Goal: Task Accomplishment & Management: Manage account settings

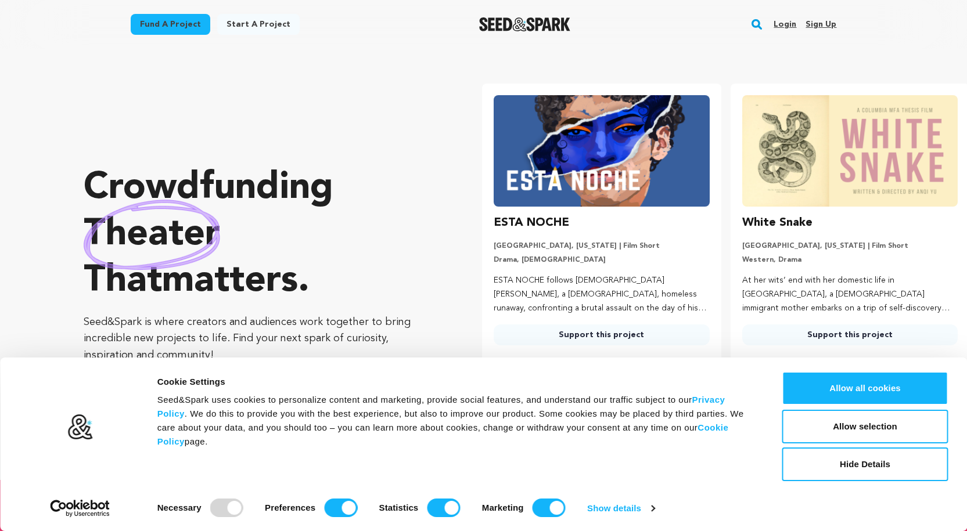
click at [785, 21] on link "Login" at bounding box center [784, 24] width 23 height 19
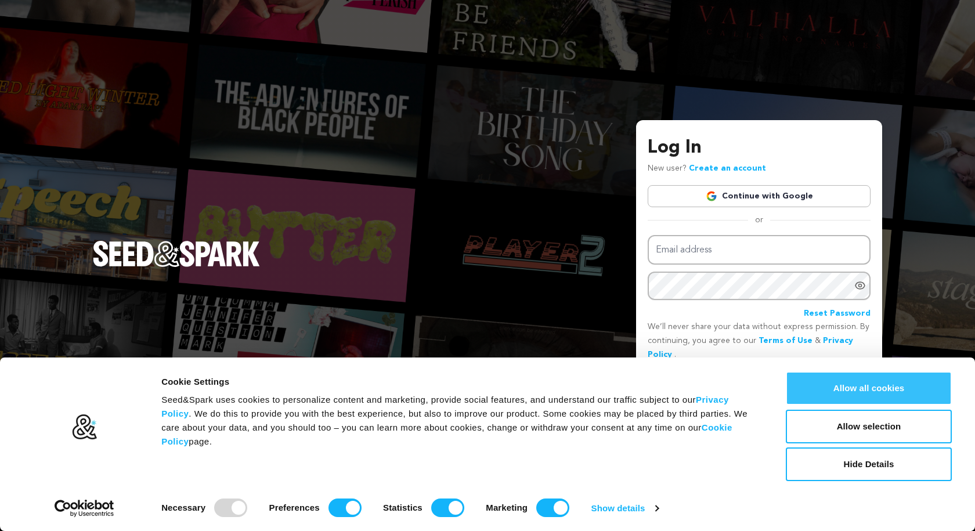
click at [841, 391] on button "Allow all cookies" at bounding box center [869, 389] width 166 height 34
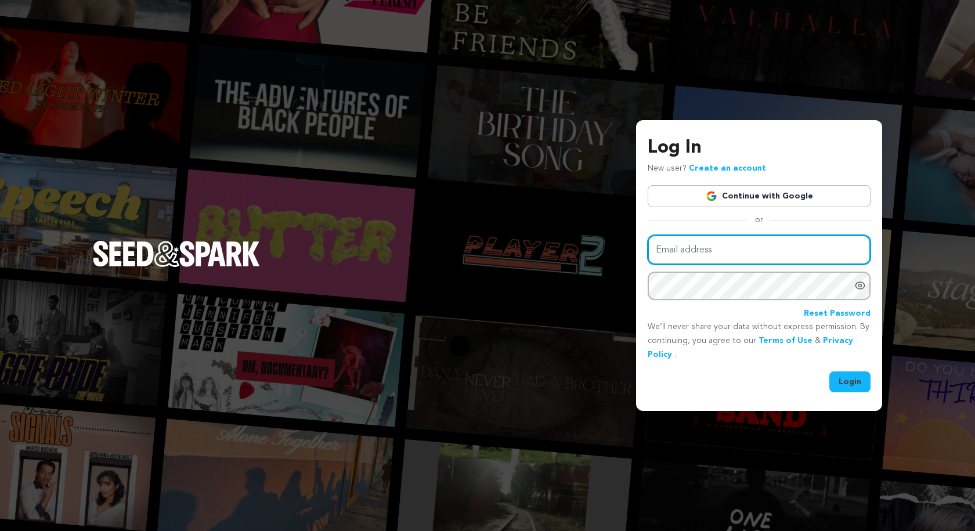
click at [741, 254] on input "Email address" at bounding box center [759, 250] width 223 height 30
type input "geraldbarmstead910@gmail.com"
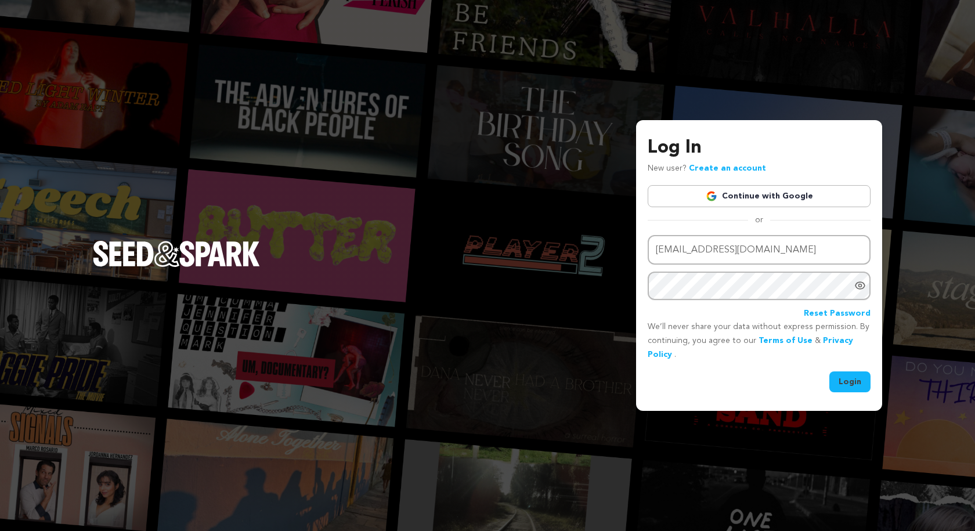
click at [866, 531] on img at bounding box center [487, 538] width 975 height 14
click at [843, 388] on button "Login" at bounding box center [850, 382] width 41 height 21
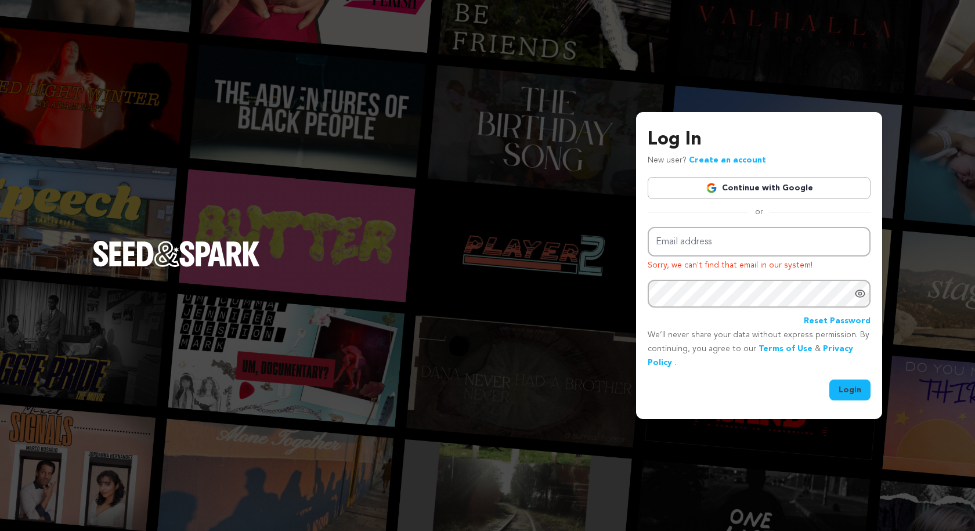
click at [747, 188] on link "Continue with Google" at bounding box center [759, 188] width 223 height 22
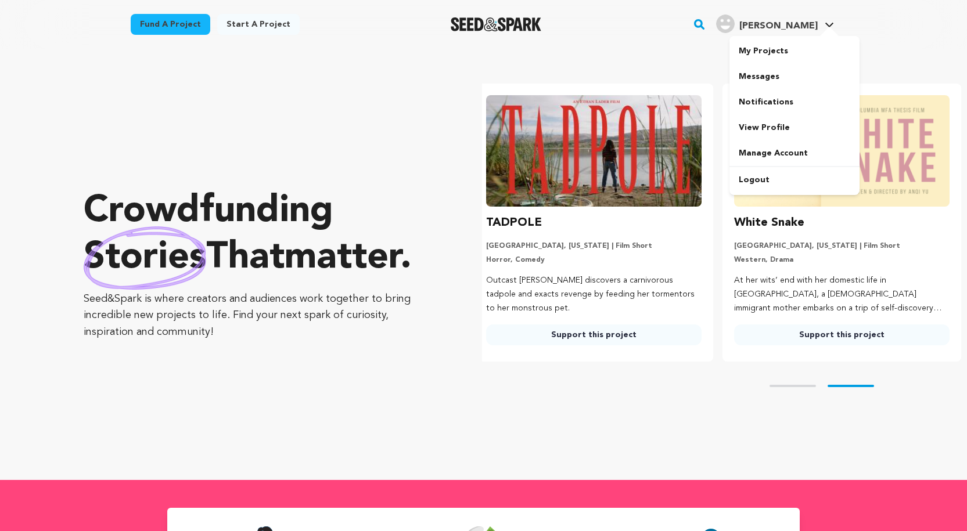
scroll to position [0, 257]
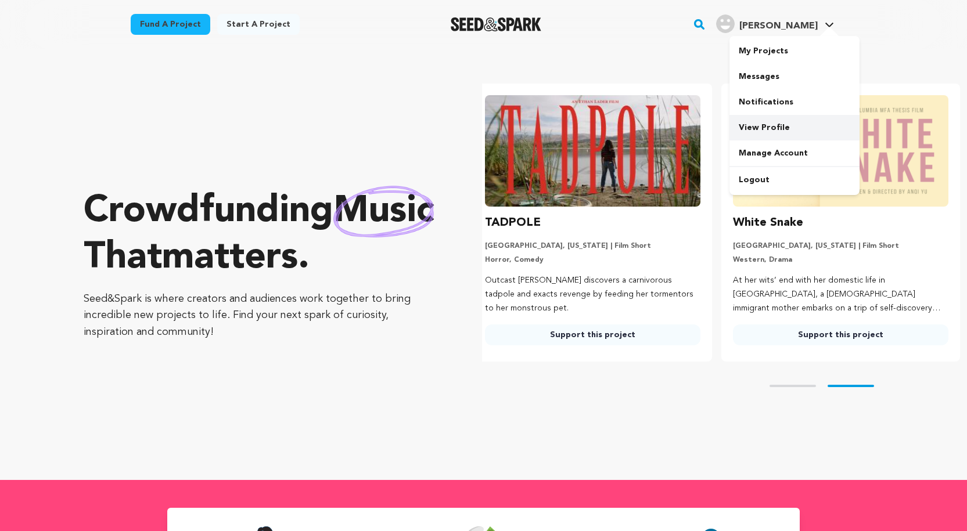
click at [770, 125] on link "View Profile" at bounding box center [794, 128] width 130 height 26
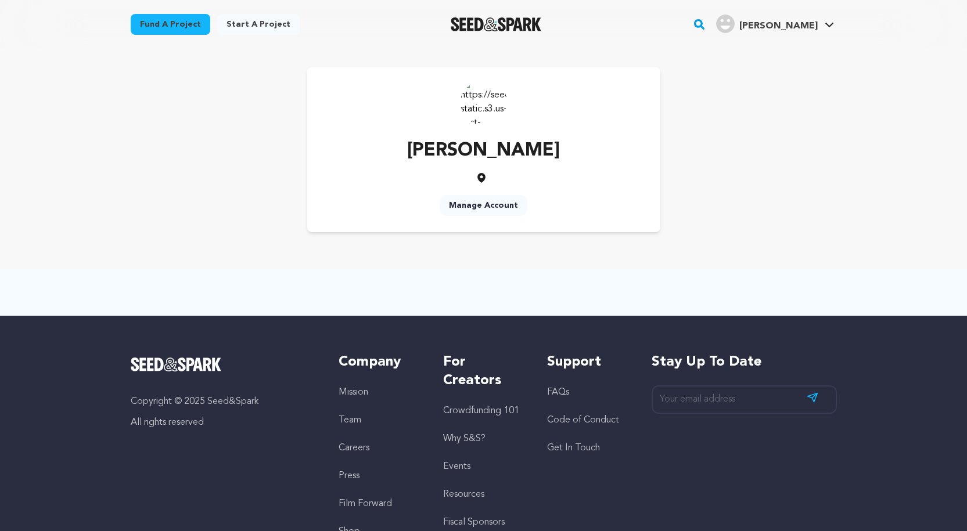
click at [484, 111] on img at bounding box center [483, 102] width 46 height 46
click at [499, 95] on img at bounding box center [483, 102] width 46 height 46
click at [493, 200] on link "Manage Account" at bounding box center [483, 205] width 88 height 21
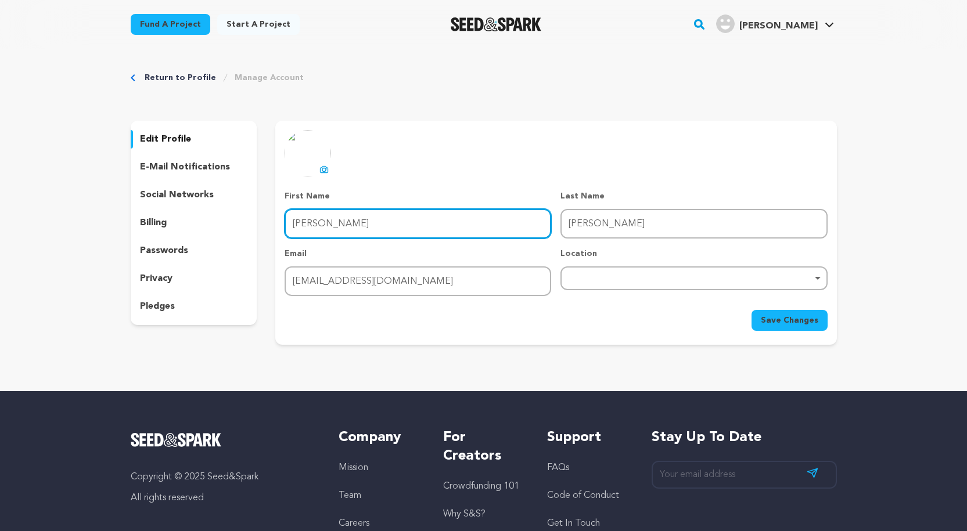
click at [356, 213] on input "Armstead" at bounding box center [417, 224] width 266 height 30
click at [590, 287] on div "Remove item" at bounding box center [693, 278] width 266 height 24
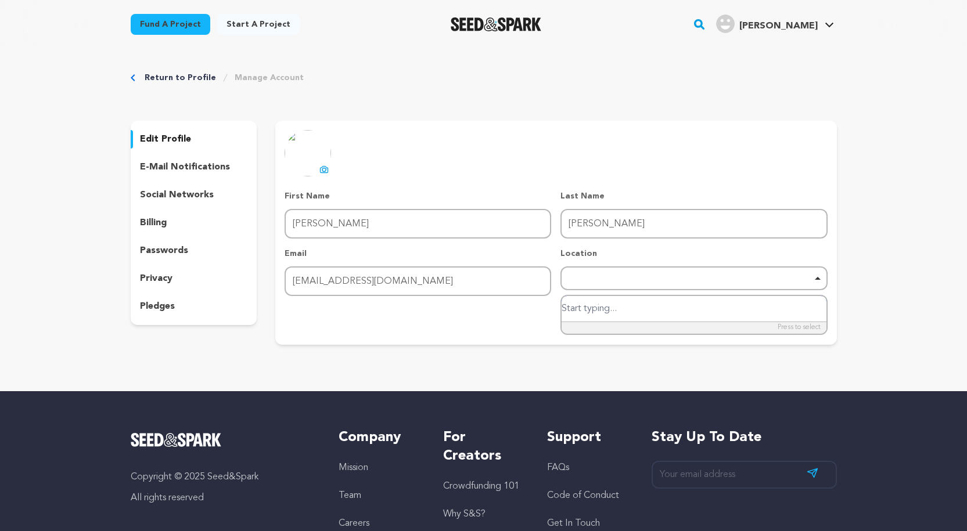
click at [633, 275] on div "Remove item" at bounding box center [693, 278] width 266 height 24
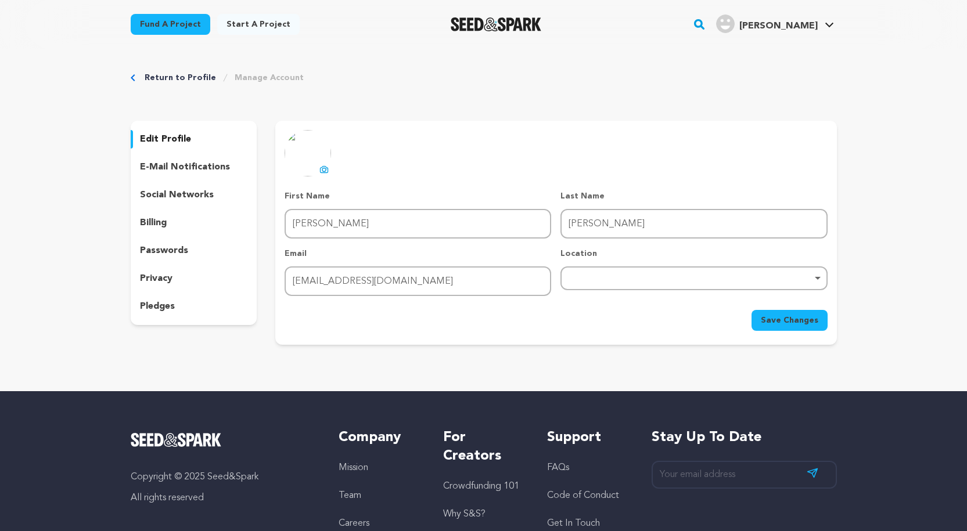
click at [821, 279] on div "Remove item" at bounding box center [693, 278] width 255 height 5
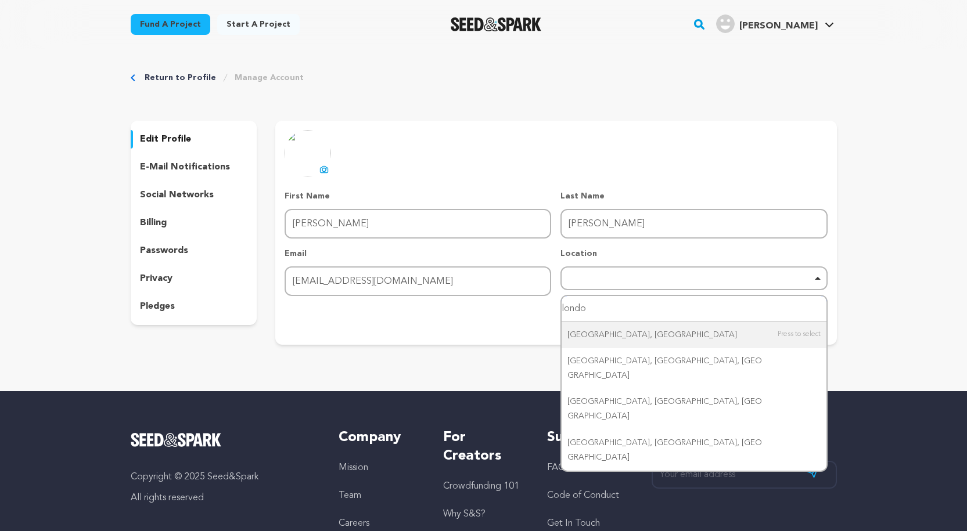
type input "london"
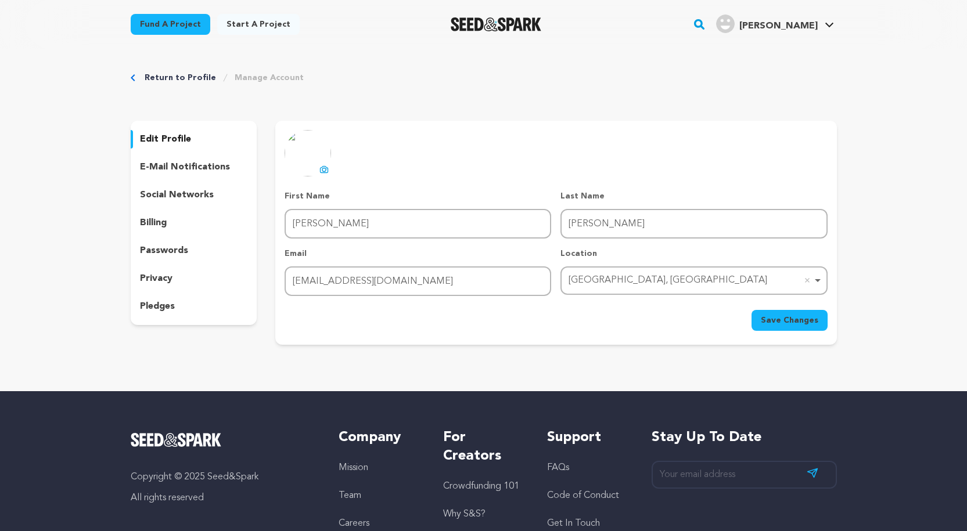
click at [798, 322] on span "Save Changes" at bounding box center [788, 321] width 57 height 12
click at [195, 162] on p "e-mail notifications" at bounding box center [185, 167] width 90 height 14
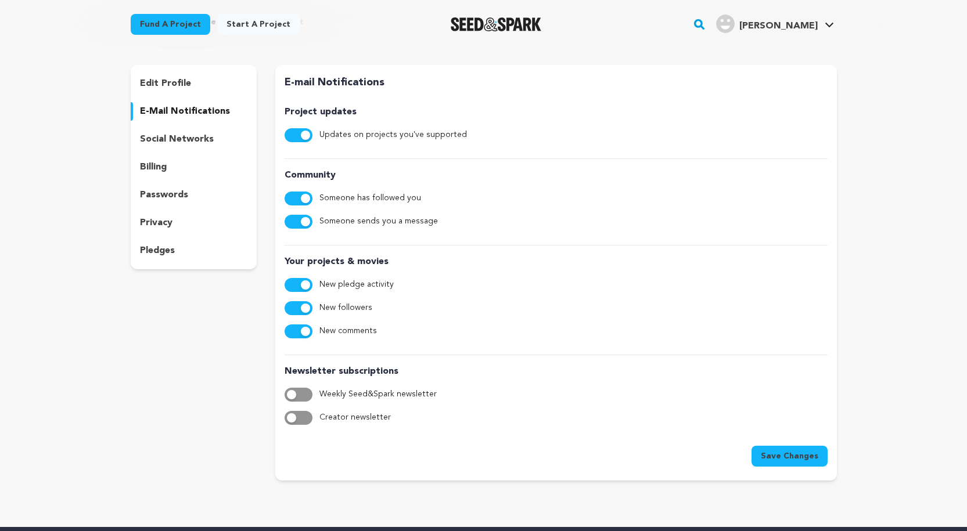
scroll to position [58, 0]
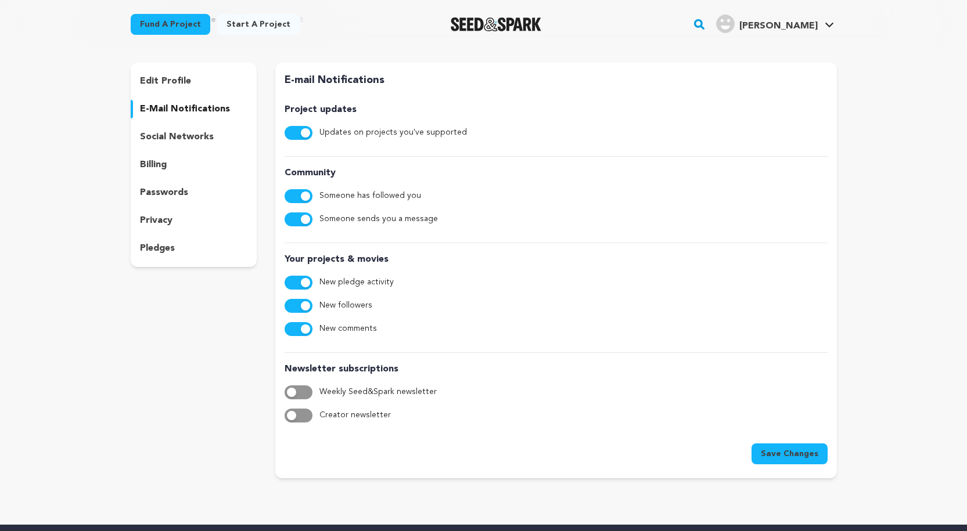
click at [166, 143] on p "social networks" at bounding box center [177, 137] width 74 height 14
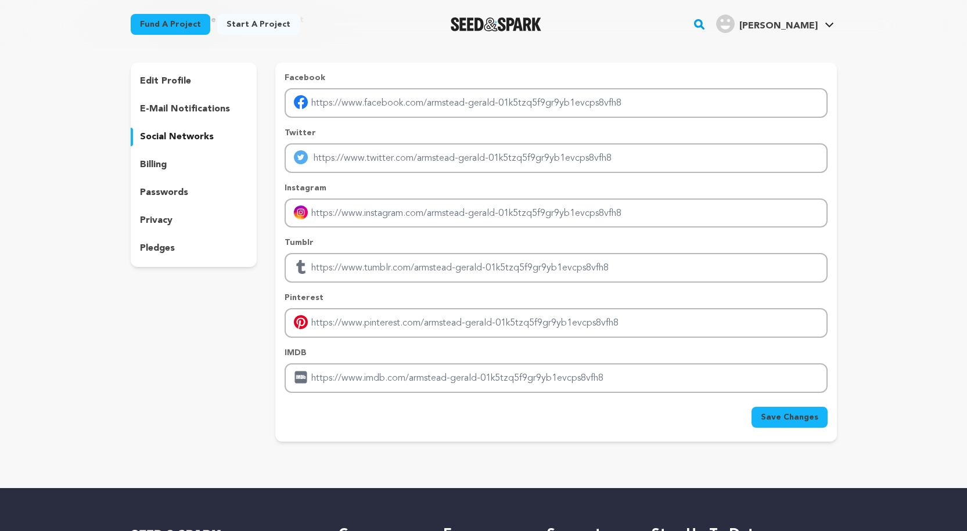
click at [151, 165] on p "billing" at bounding box center [153, 165] width 27 height 14
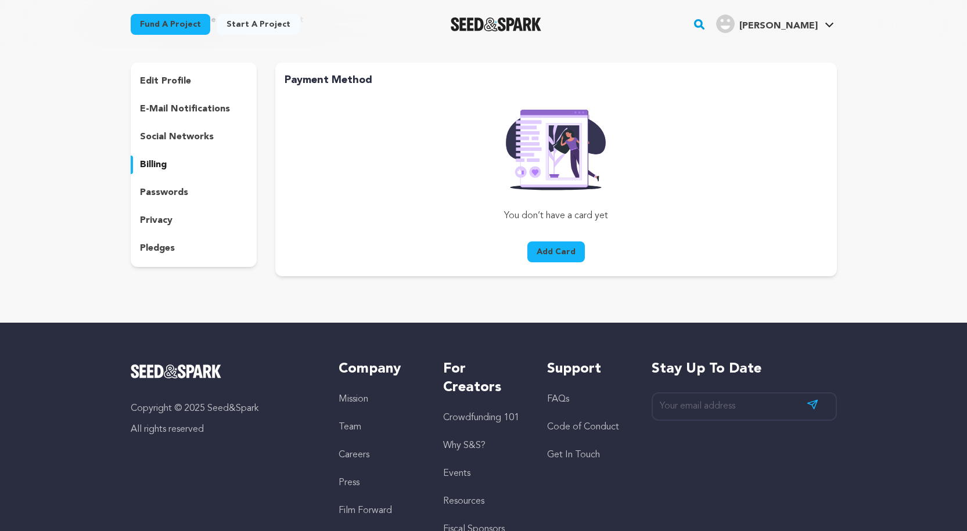
click at [155, 198] on p "passwords" at bounding box center [164, 193] width 48 height 14
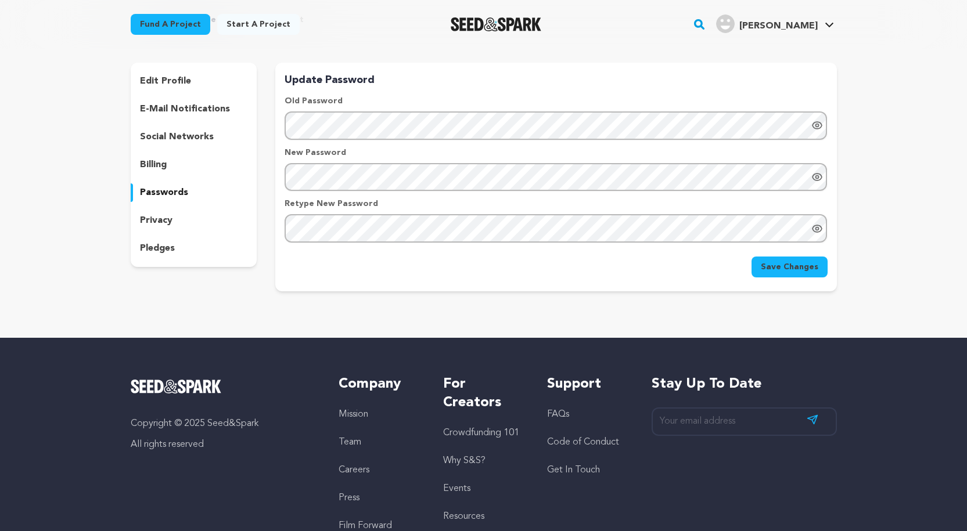
click at [152, 215] on p "privacy" at bounding box center [156, 221] width 33 height 14
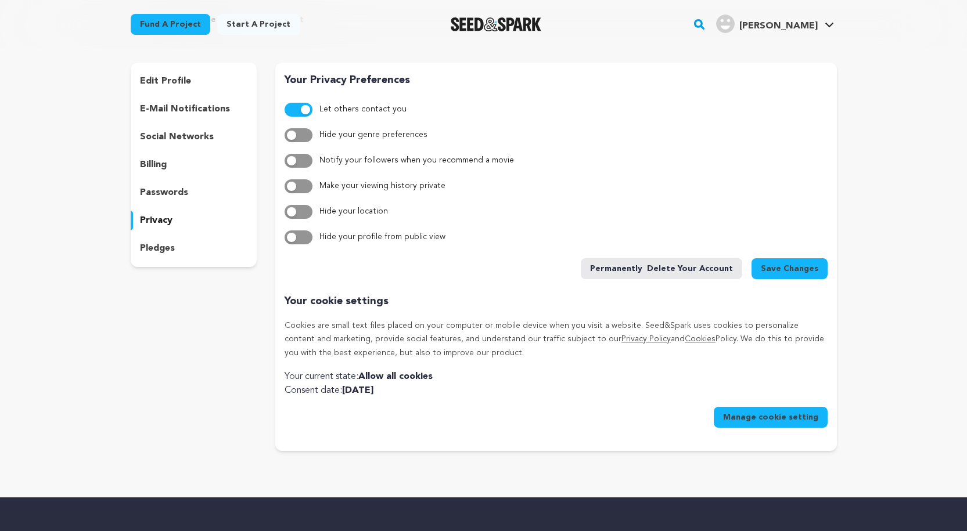
click at [156, 246] on p "pledges" at bounding box center [157, 248] width 35 height 14
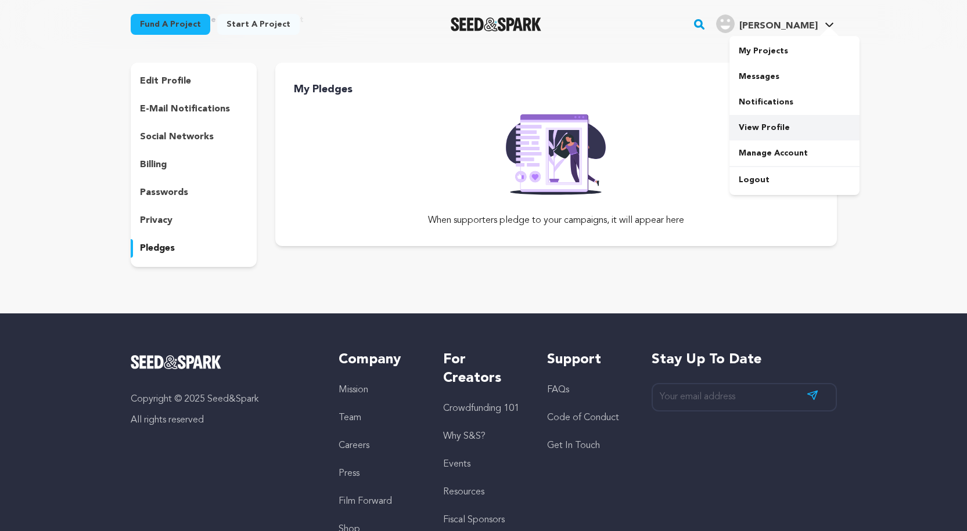
click at [762, 128] on link "View Profile" at bounding box center [794, 128] width 130 height 26
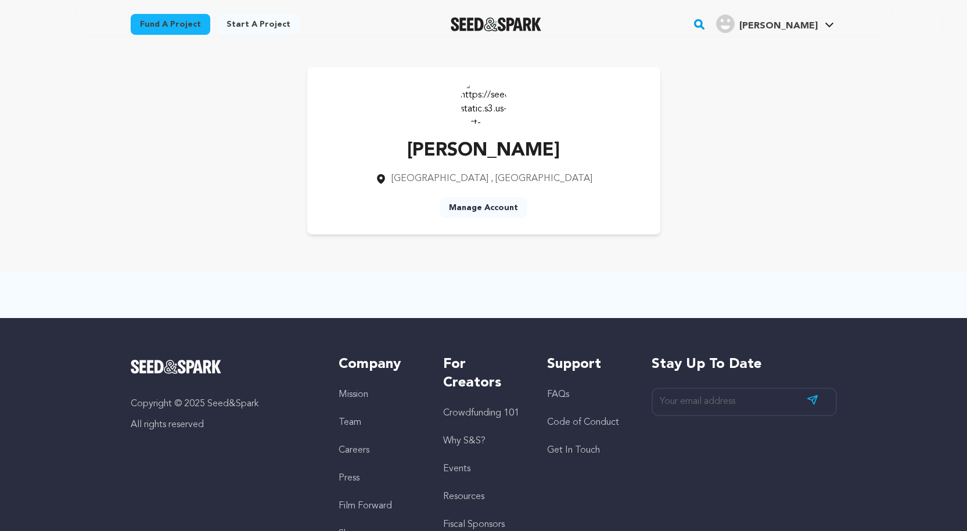
click at [485, 107] on img at bounding box center [483, 102] width 46 height 46
click at [479, 107] on img at bounding box center [483, 102] width 46 height 46
click at [475, 107] on img at bounding box center [483, 102] width 46 height 46
click at [474, 107] on img at bounding box center [483, 102] width 46 height 46
click at [452, 163] on p "Armstead Gerald" at bounding box center [483, 151] width 217 height 28
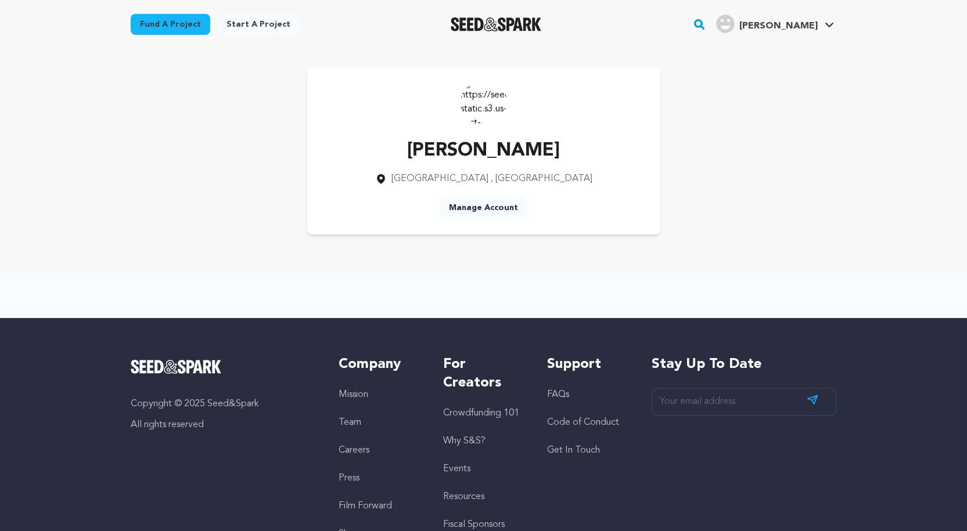
click at [439, 192] on div "Armstead Gerald London , England Manage Account" at bounding box center [483, 150] width 353 height 167
click at [467, 218] on link "Manage Account" at bounding box center [483, 207] width 88 height 21
click at [484, 204] on link "Manage Account" at bounding box center [483, 207] width 88 height 21
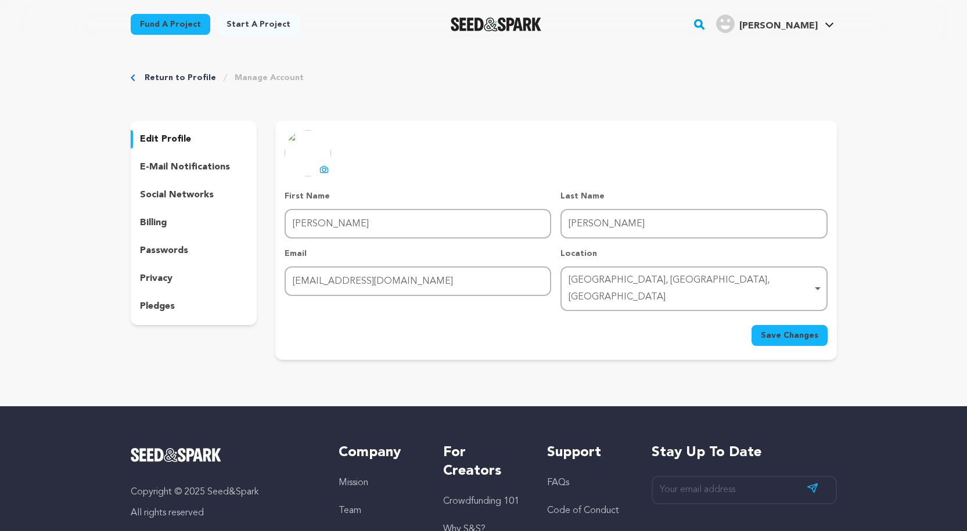
click at [324, 167] on icon at bounding box center [324, 169] width 8 height 6
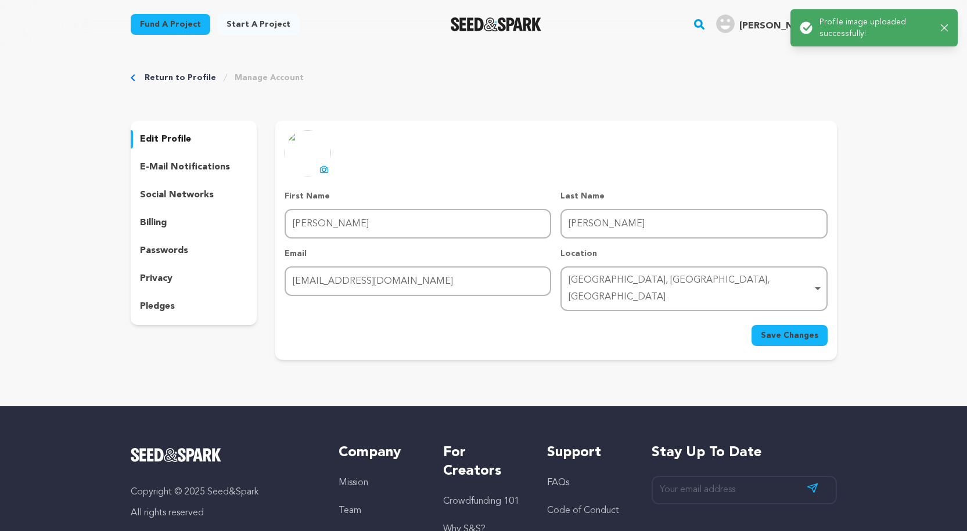
click at [787, 330] on span "Save Changes" at bounding box center [788, 336] width 57 height 12
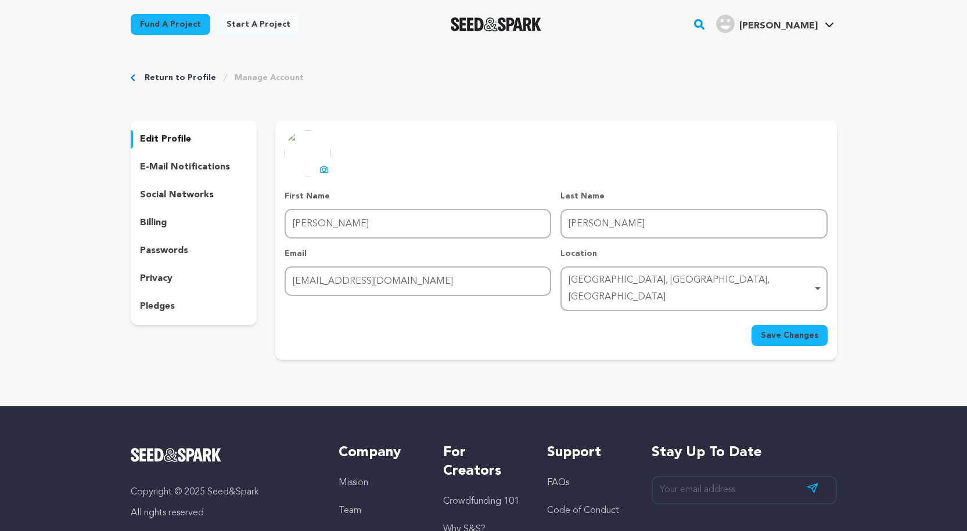
click at [780, 330] on span "Save Changes" at bounding box center [788, 336] width 57 height 12
click at [946, 23] on icon "button" at bounding box center [944, 23] width 8 height 8
click at [734, 26] on img "Armstead G.'s Profile" at bounding box center [725, 24] width 19 height 19
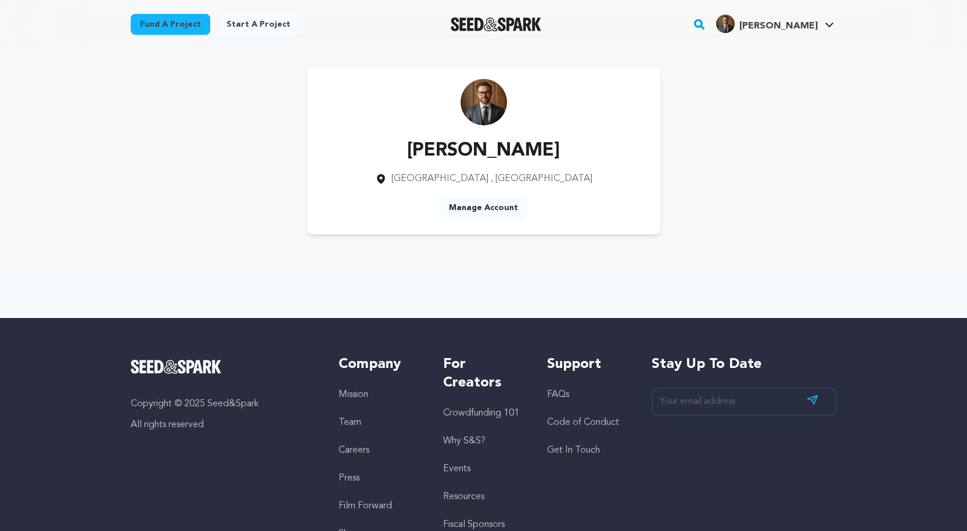
click at [258, 27] on link "Start a project" at bounding box center [258, 24] width 82 height 21
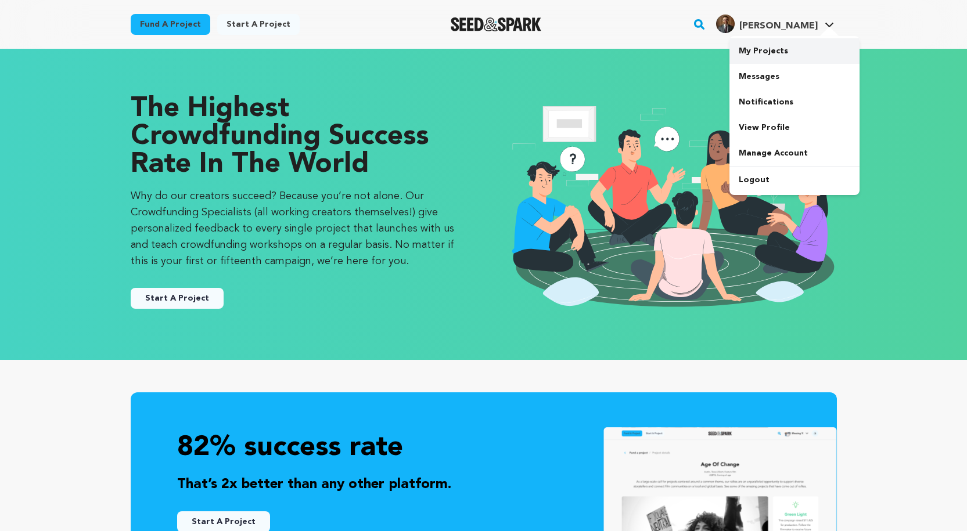
click at [785, 45] on link "My Projects" at bounding box center [794, 51] width 130 height 26
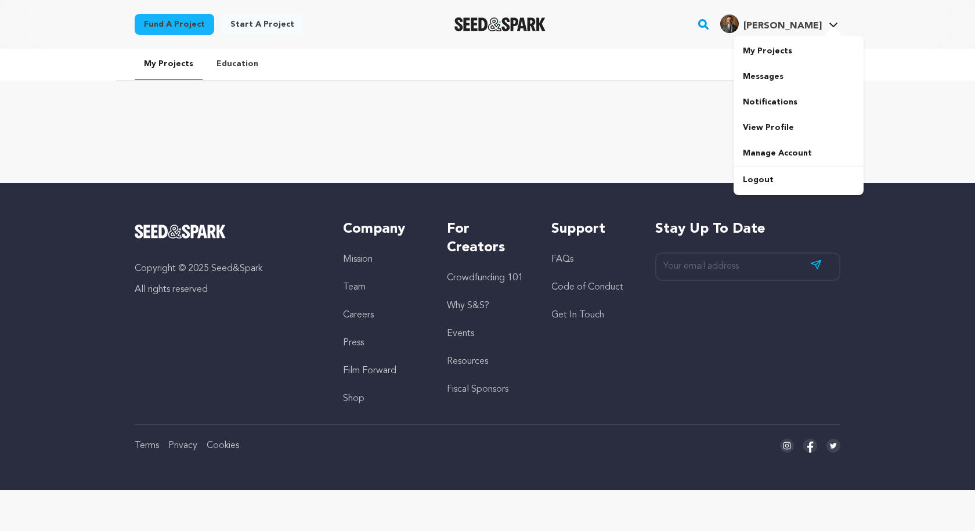
click at [798, 27] on span "[PERSON_NAME]" at bounding box center [783, 25] width 78 height 9
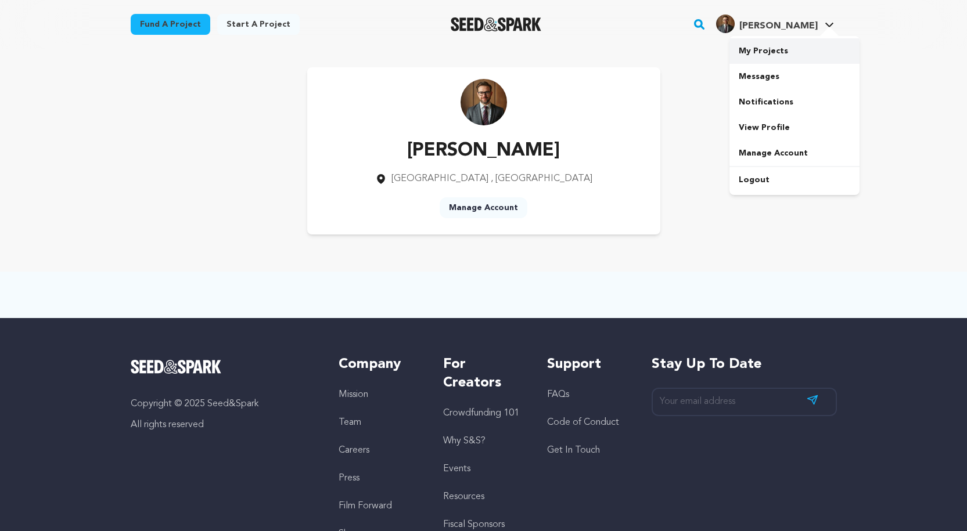
click at [791, 57] on link "My Projects" at bounding box center [794, 51] width 130 height 26
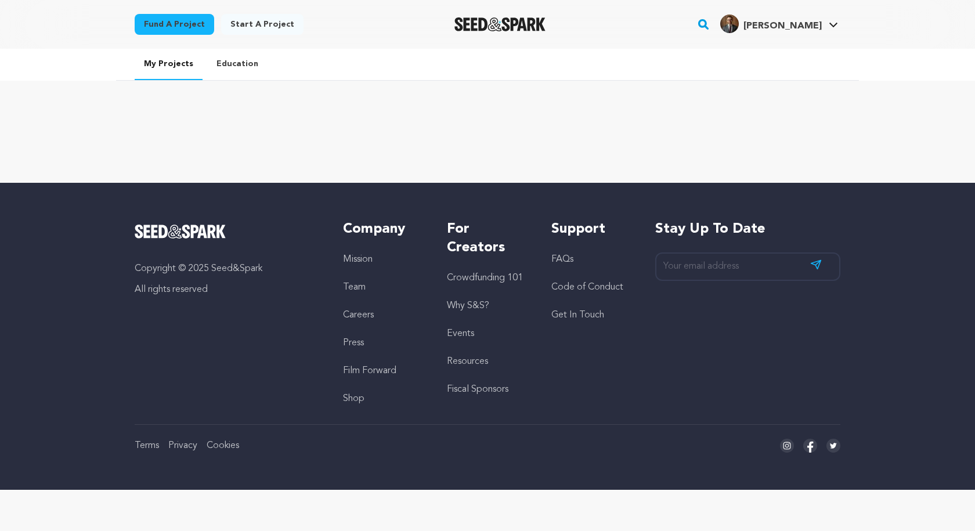
click at [214, 63] on link "Education" at bounding box center [237, 64] width 60 height 30
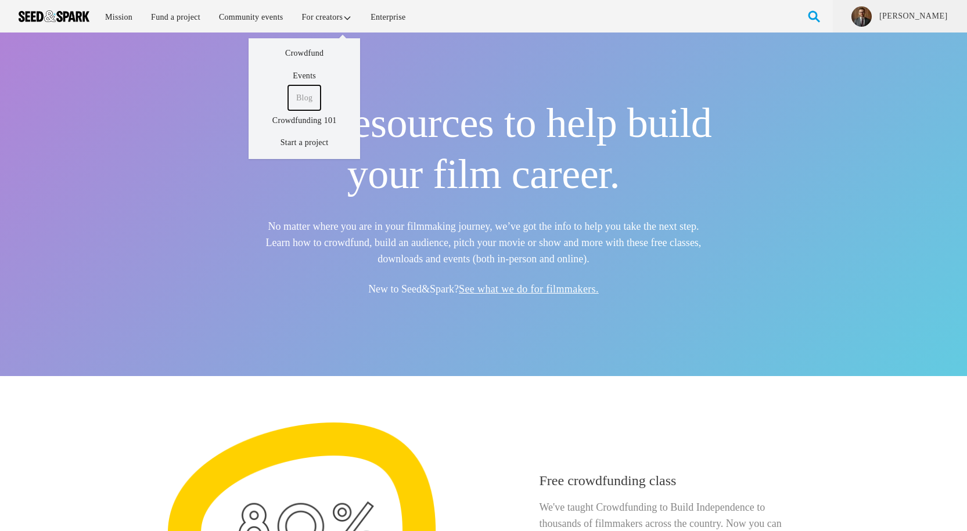
click at [302, 103] on link "Blog" at bounding box center [304, 97] width 33 height 25
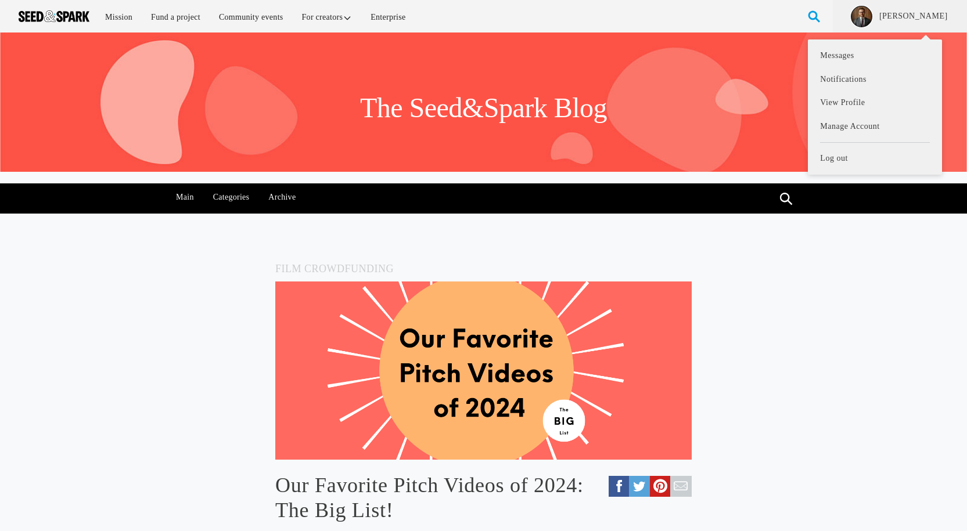
click at [871, 20] on img at bounding box center [861, 16] width 20 height 20
